Goal: Use online tool/utility

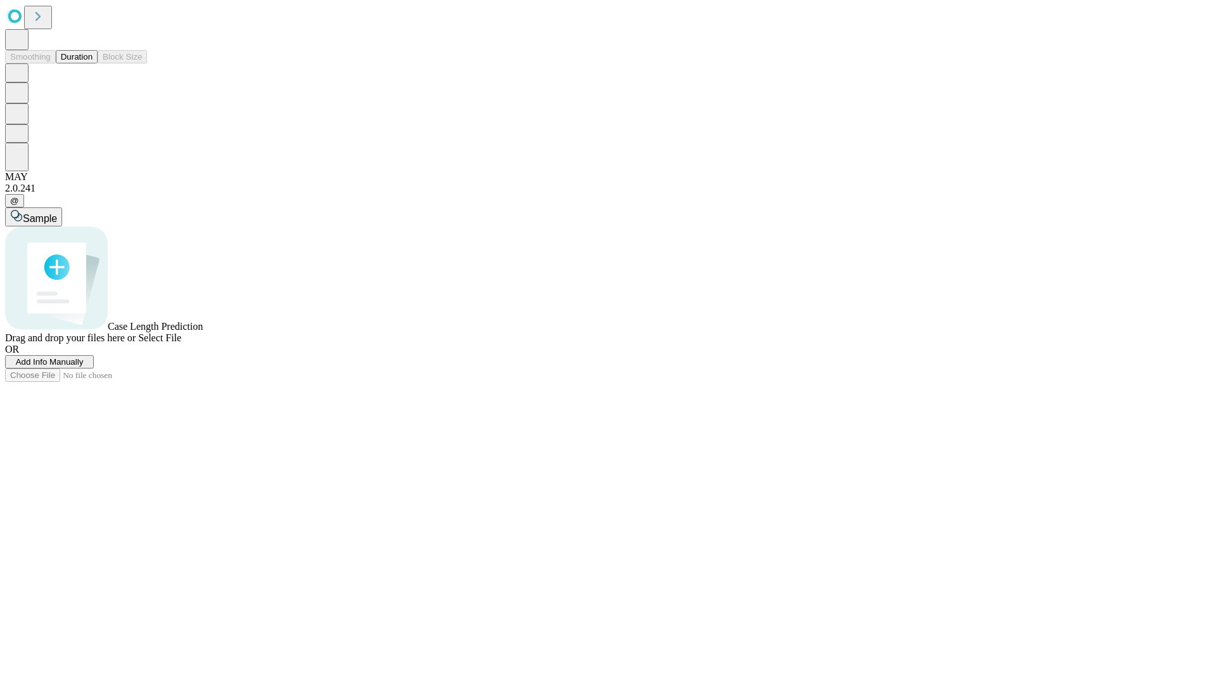
click at [93, 63] on button "Duration" at bounding box center [77, 56] width 42 height 13
click at [181, 343] on span "Select File" at bounding box center [159, 337] width 43 height 11
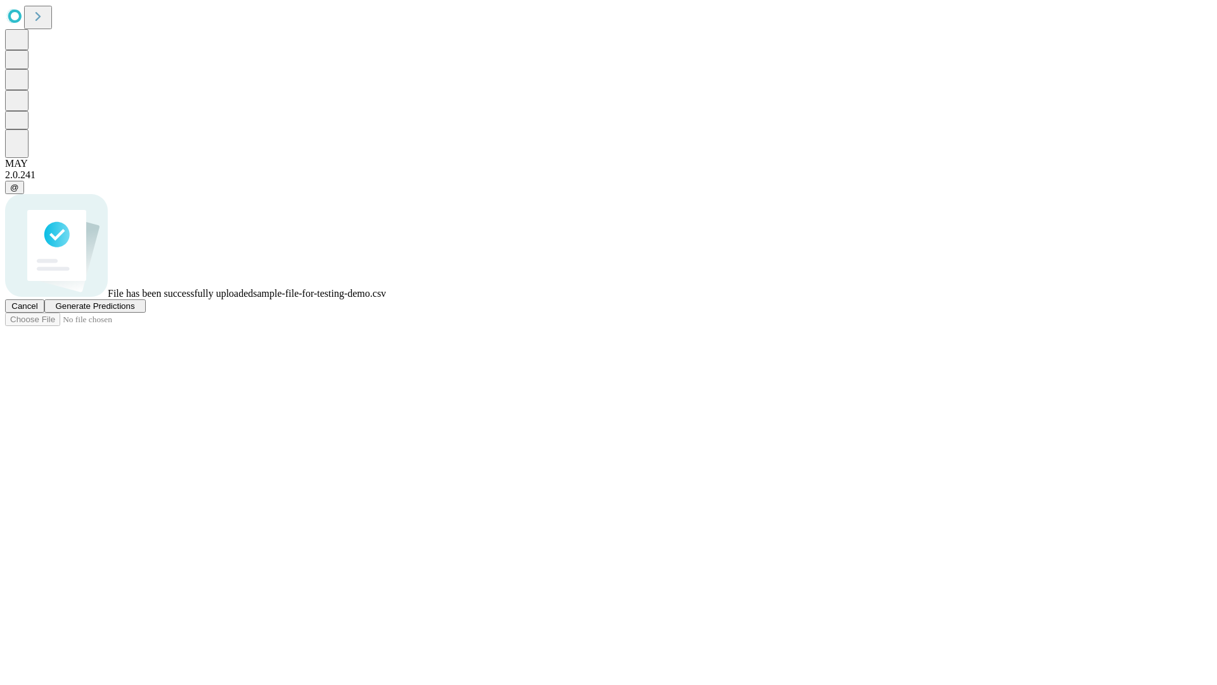
click at [134, 311] on span "Generate Predictions" at bounding box center [94, 306] width 79 height 10
